Goal: Task Accomplishment & Management: Use online tool/utility

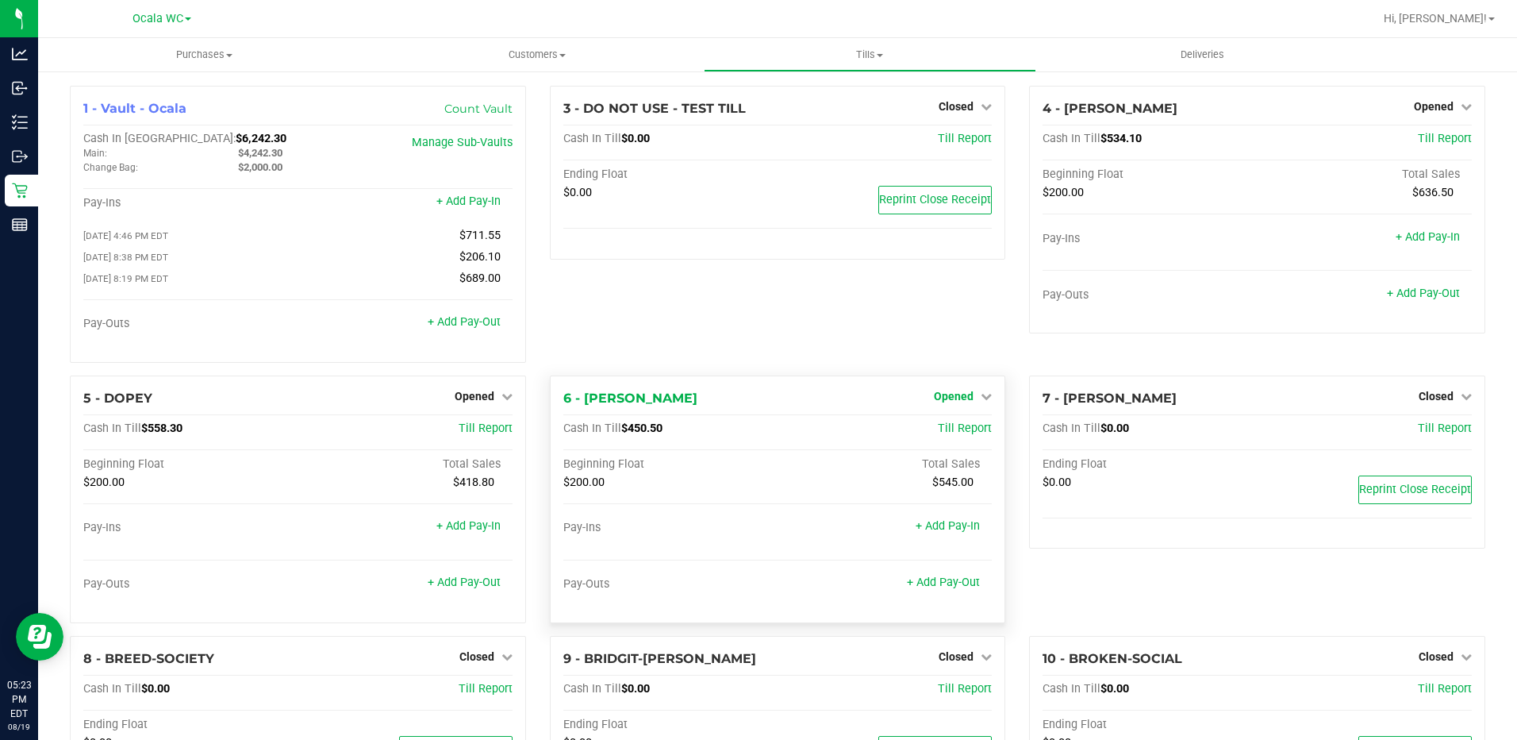
click at [979, 402] on link "Opened" at bounding box center [963, 396] width 58 height 13
click at [958, 428] on link "Close Till" at bounding box center [956, 428] width 43 height 13
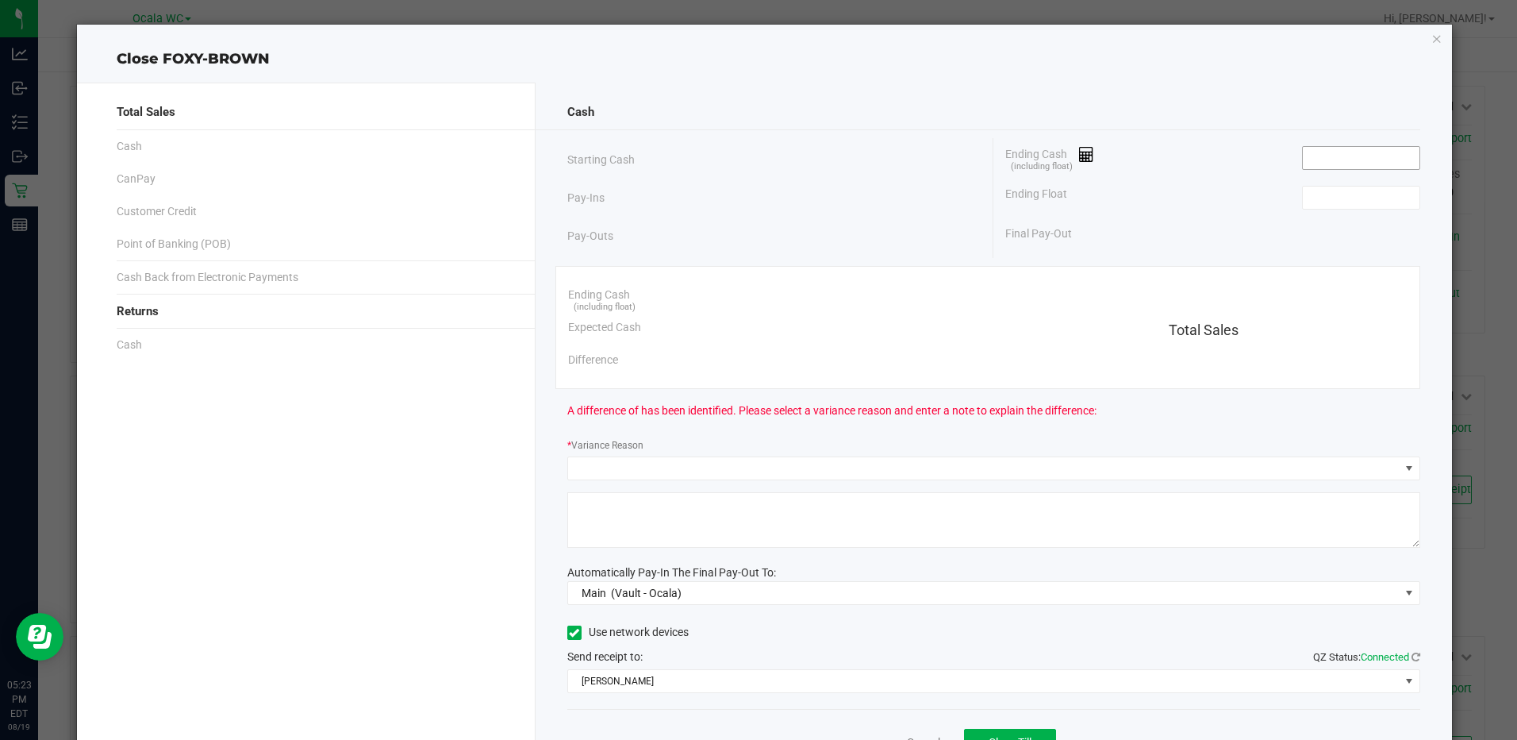
click at [1306, 159] on input at bounding box center [1361, 158] width 117 height 22
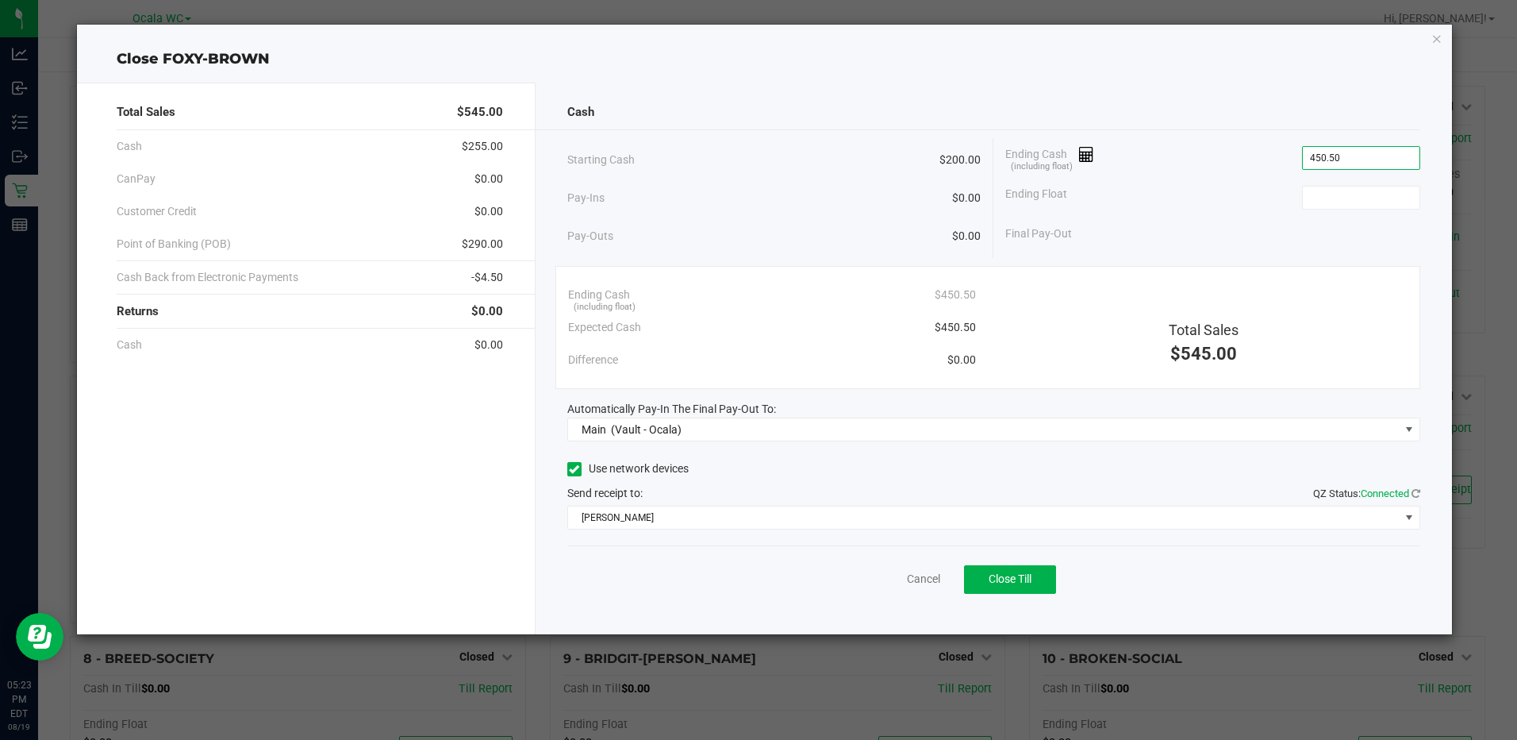
type input "$450.50"
click at [1013, 590] on button "Close Till" at bounding box center [1010, 579] width 92 height 29
type input "$200.00"
click at [898, 574] on link "Dismiss" at bounding box center [889, 579] width 38 height 17
